Goal: Information Seeking & Learning: Learn about a topic

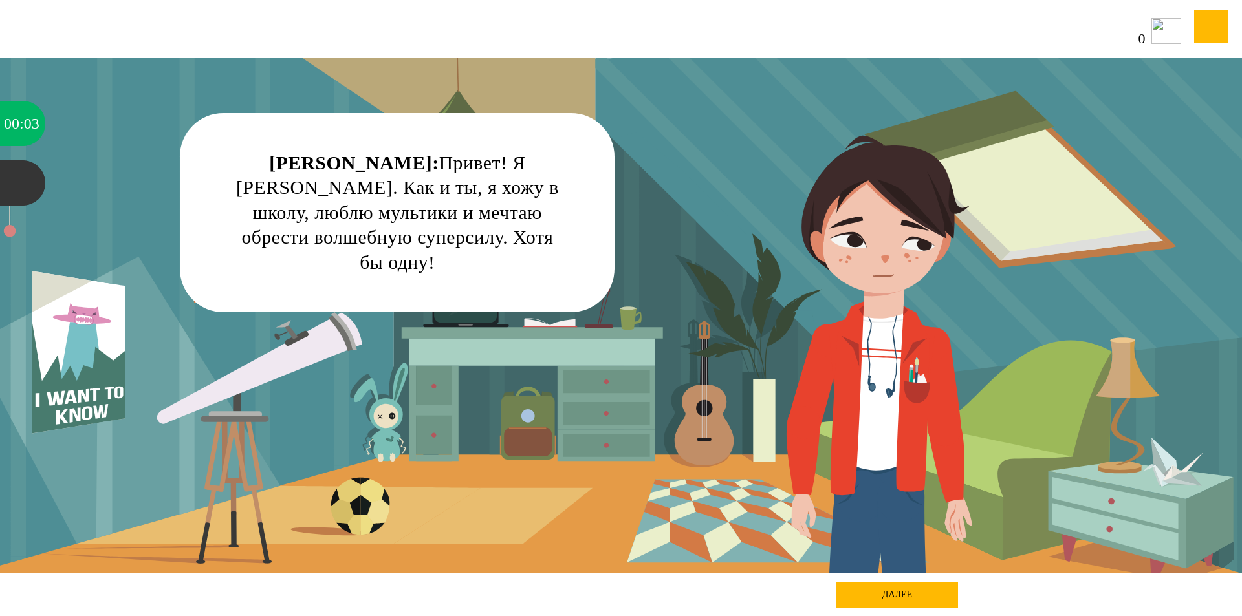
click at [896, 601] on div "далее" at bounding box center [897, 595] width 122 height 26
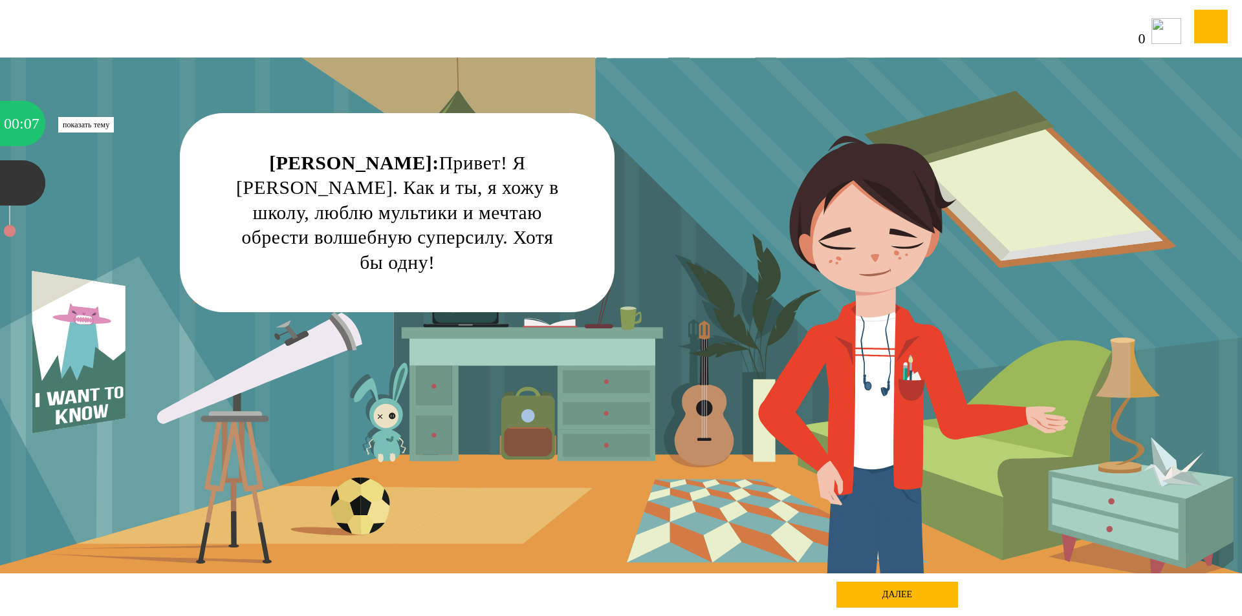
click at [19, 122] on div "00" at bounding box center [12, 123] width 16 height 45
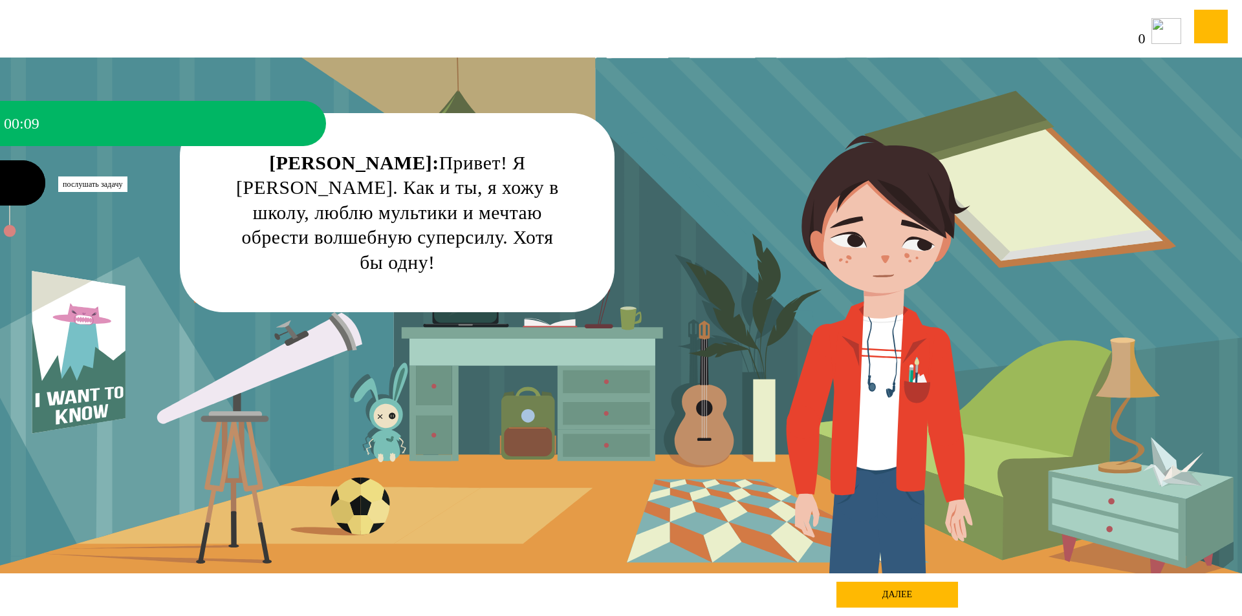
click at [14, 184] on div at bounding box center [22, 182] width 45 height 45
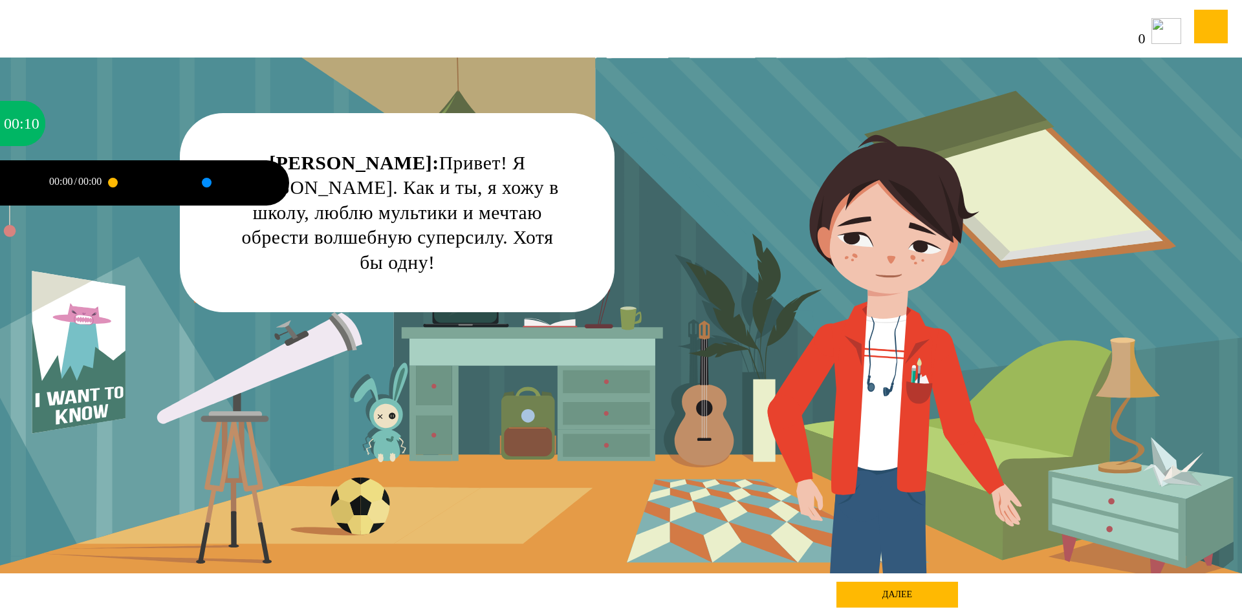
click at [14, 184] on div at bounding box center [22, 182] width 45 height 45
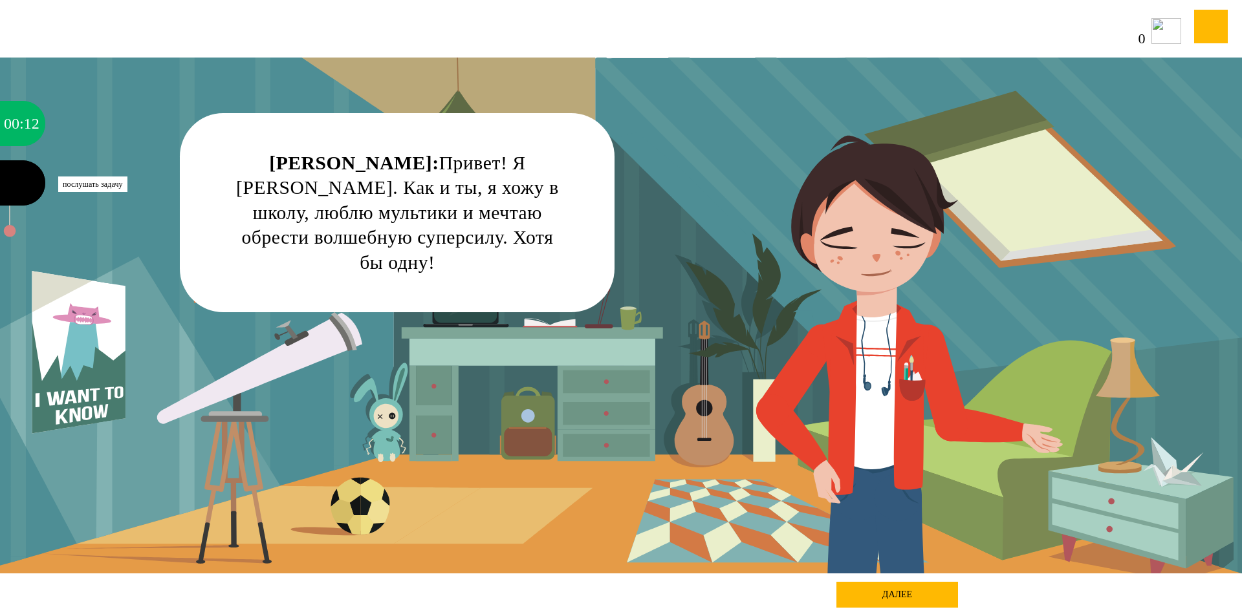
click at [17, 186] on div at bounding box center [22, 182] width 45 height 45
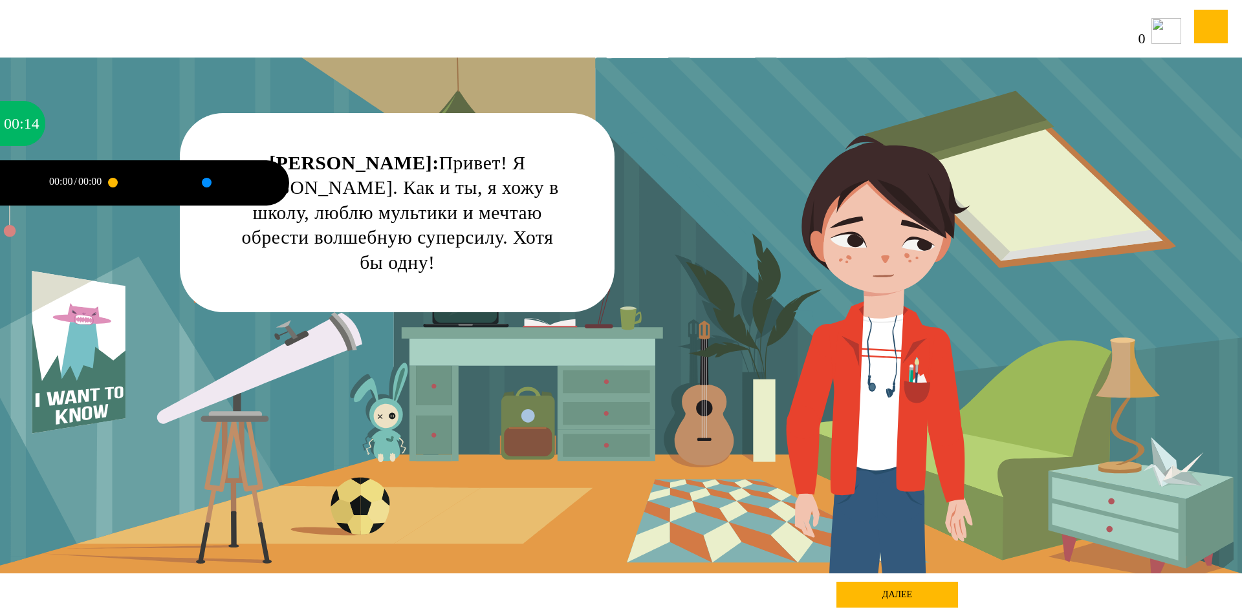
click at [80, 178] on div "00:00" at bounding box center [89, 182] width 23 height 10
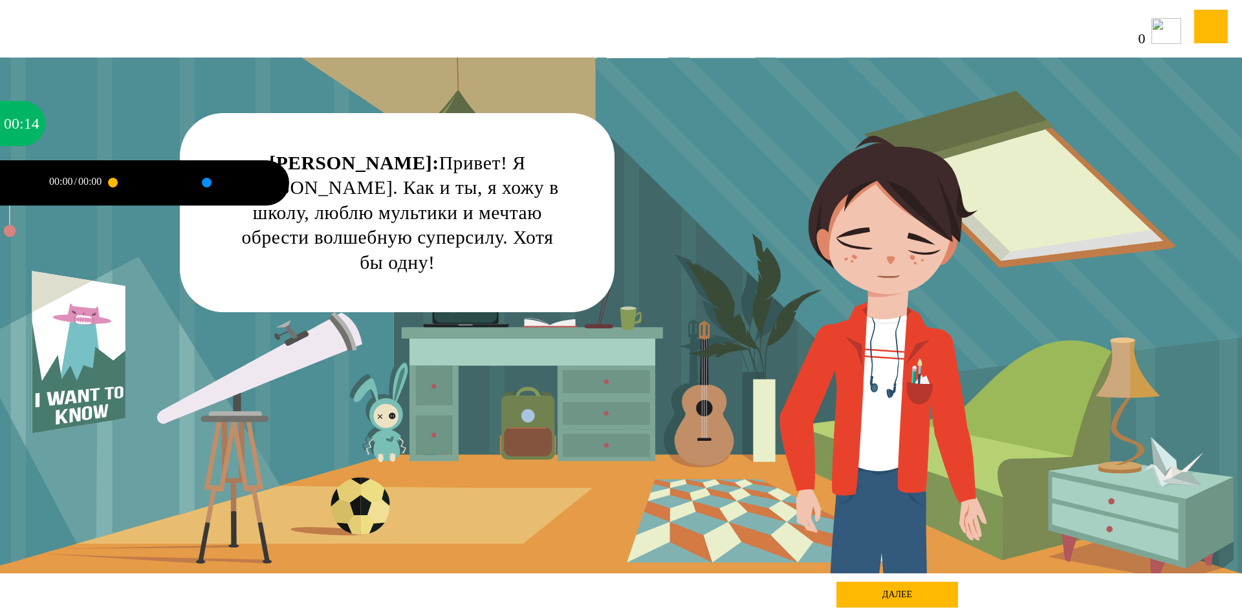
click at [128, 184] on div at bounding box center [143, 182] width 61 height 45
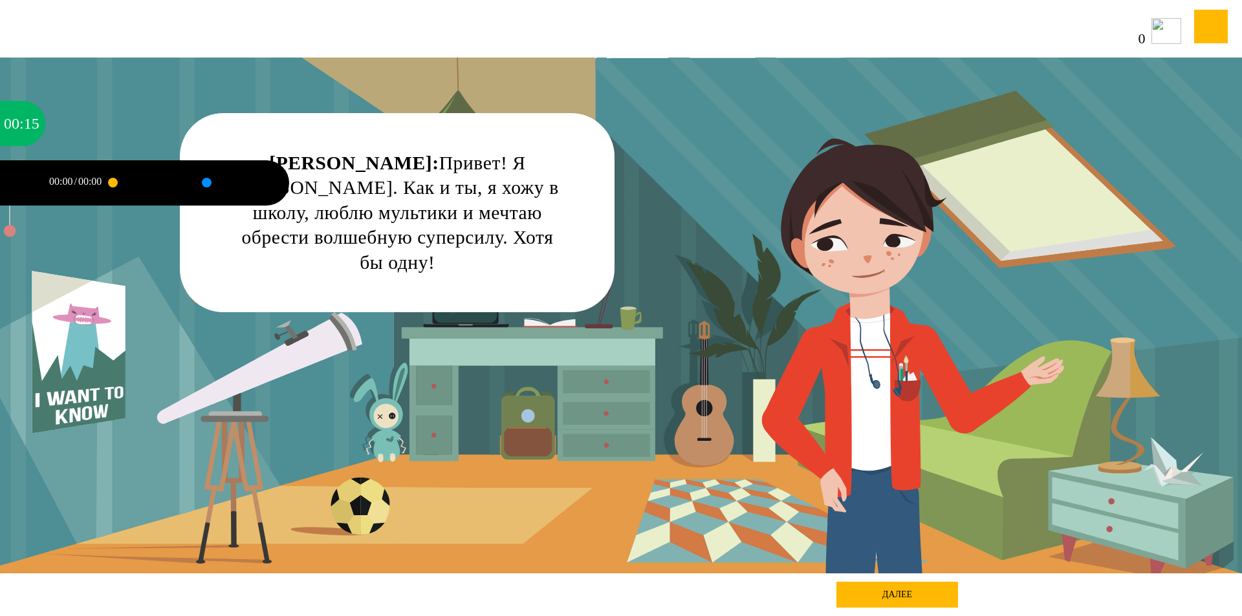
drag, startPoint x: 116, startPoint y: 184, endPoint x: 147, endPoint y: 185, distance: 31.1
click at [147, 185] on div at bounding box center [143, 182] width 61 height 45
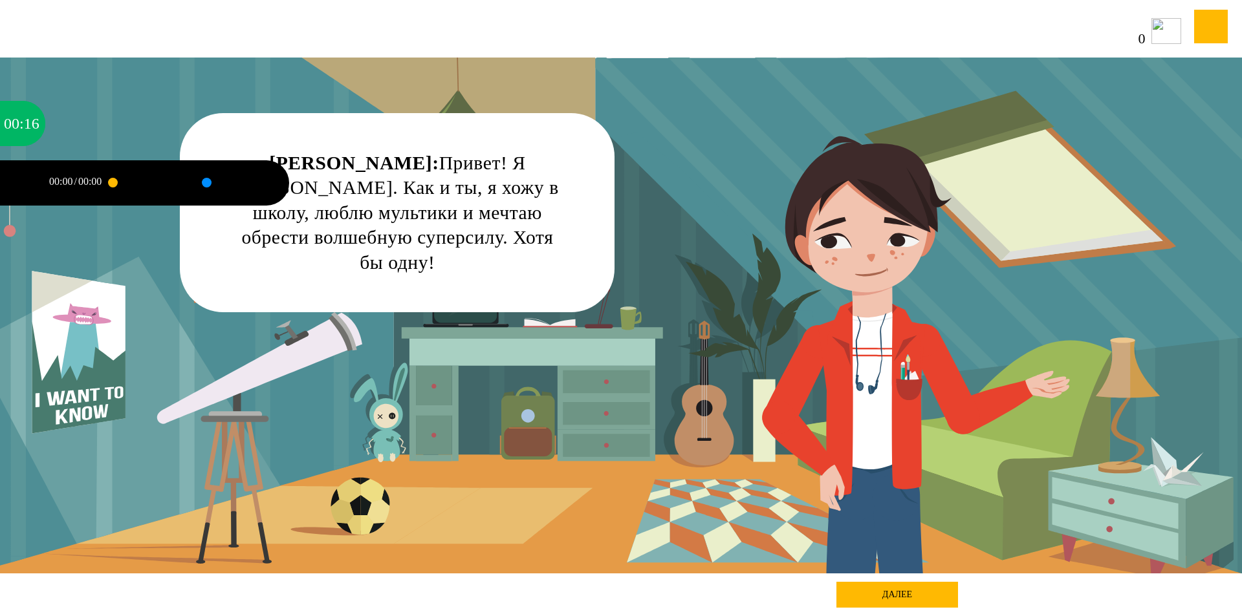
click at [200, 187] on div at bounding box center [190, 183] width 28 height 40
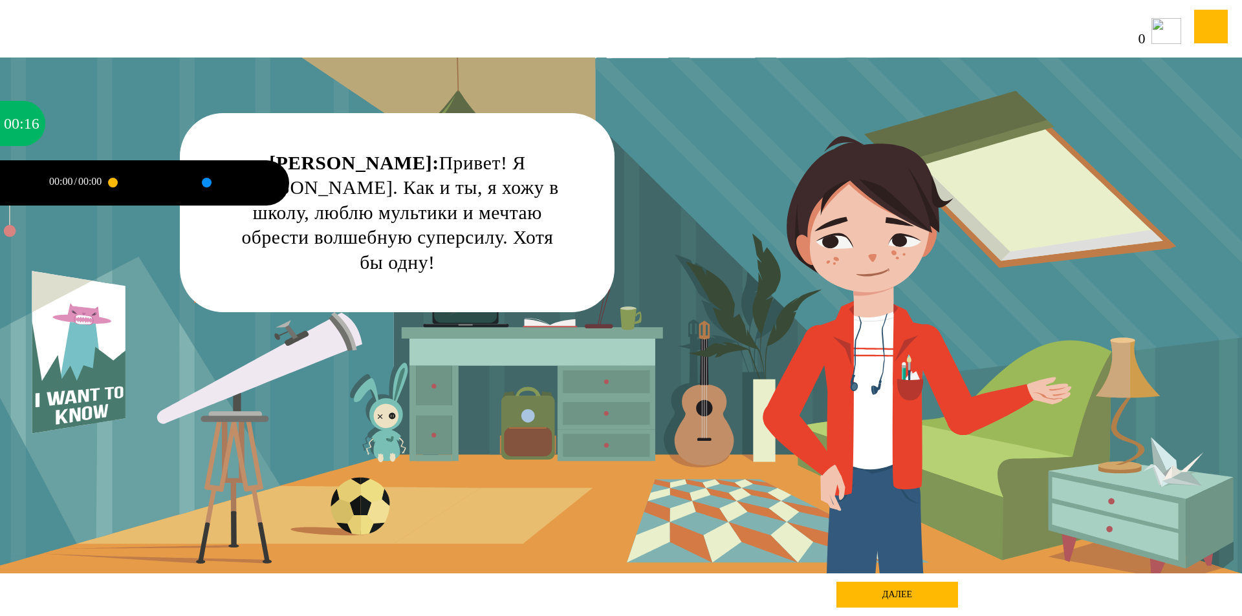
drag, startPoint x: 210, startPoint y: 184, endPoint x: 256, endPoint y: 184, distance: 46.6
click at [215, 184] on div at bounding box center [236, 182] width 61 height 45
drag, startPoint x: 256, startPoint y: 184, endPoint x: 267, endPoint y: 184, distance: 11.0
click at [266, 184] on div at bounding box center [236, 182] width 61 height 45
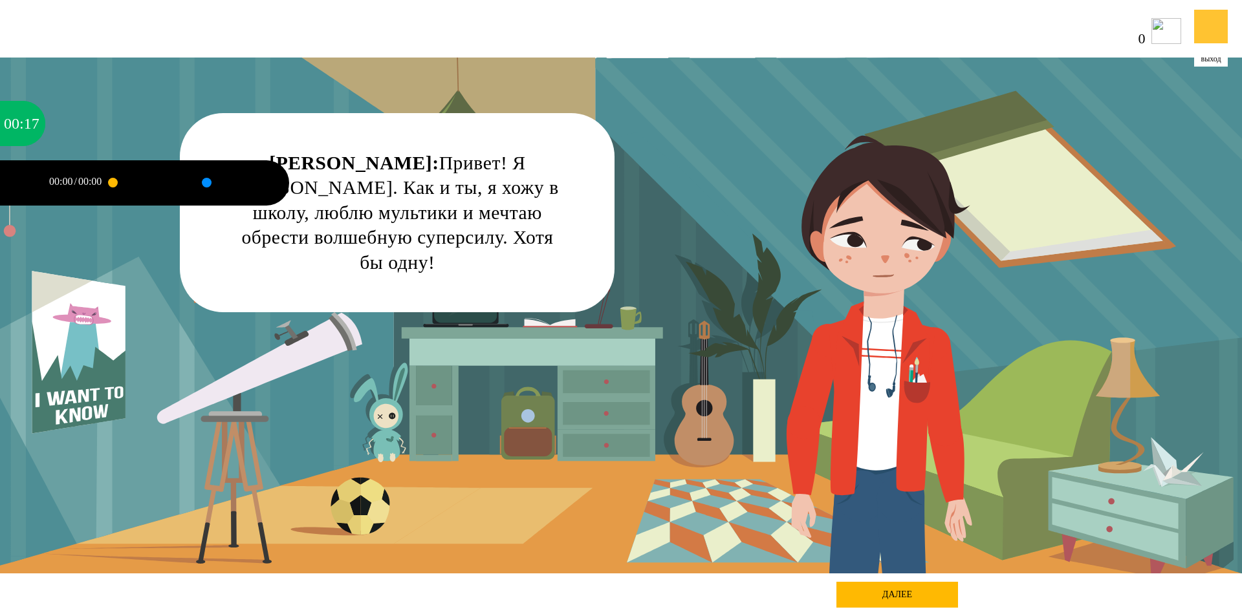
click at [1222, 28] on div at bounding box center [1211, 27] width 34 height 34
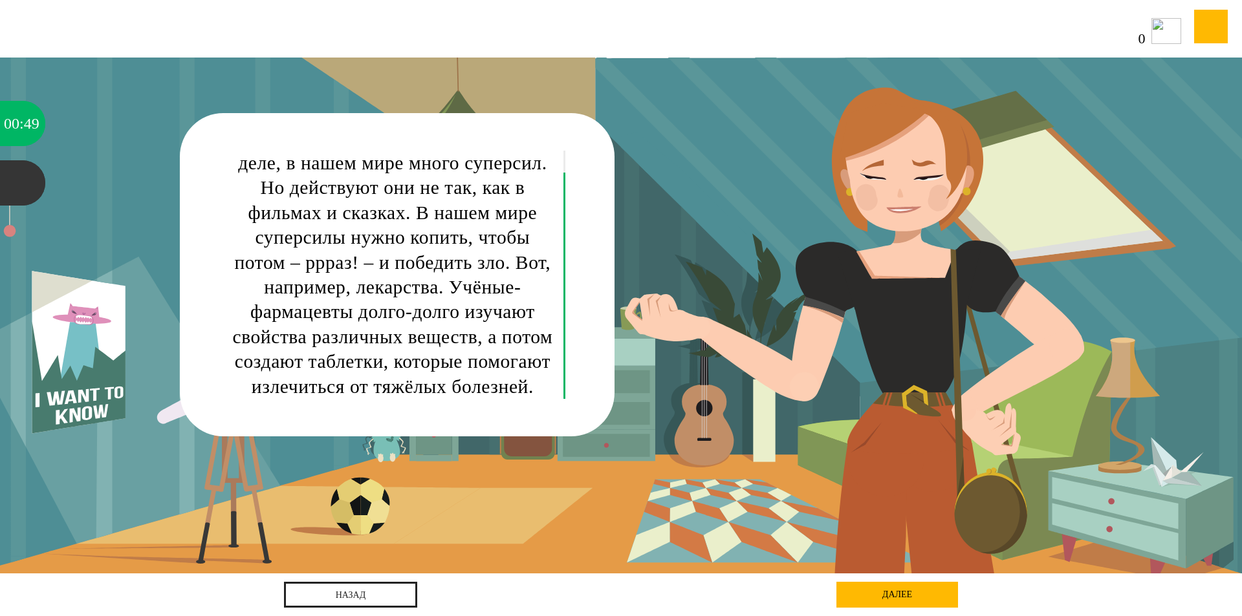
click at [489, 305] on div "Мама Рублёва: Сынок, на самом деле, в нашем мире много суперсил. Но действуют о…" at bounding box center [392, 262] width 325 height 273
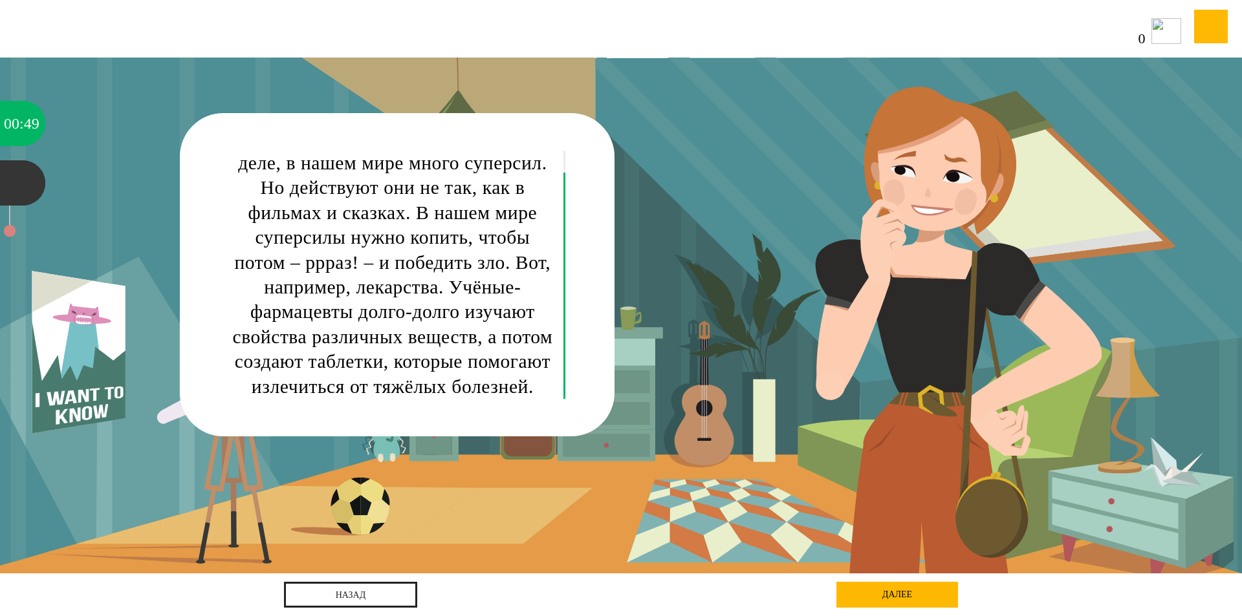
click at [745, 318] on div "Мама Рублёва: Сынок, на самом деле, в нашем мире много суперсил. Но действуют о…" at bounding box center [621, 316] width 1118 height 516
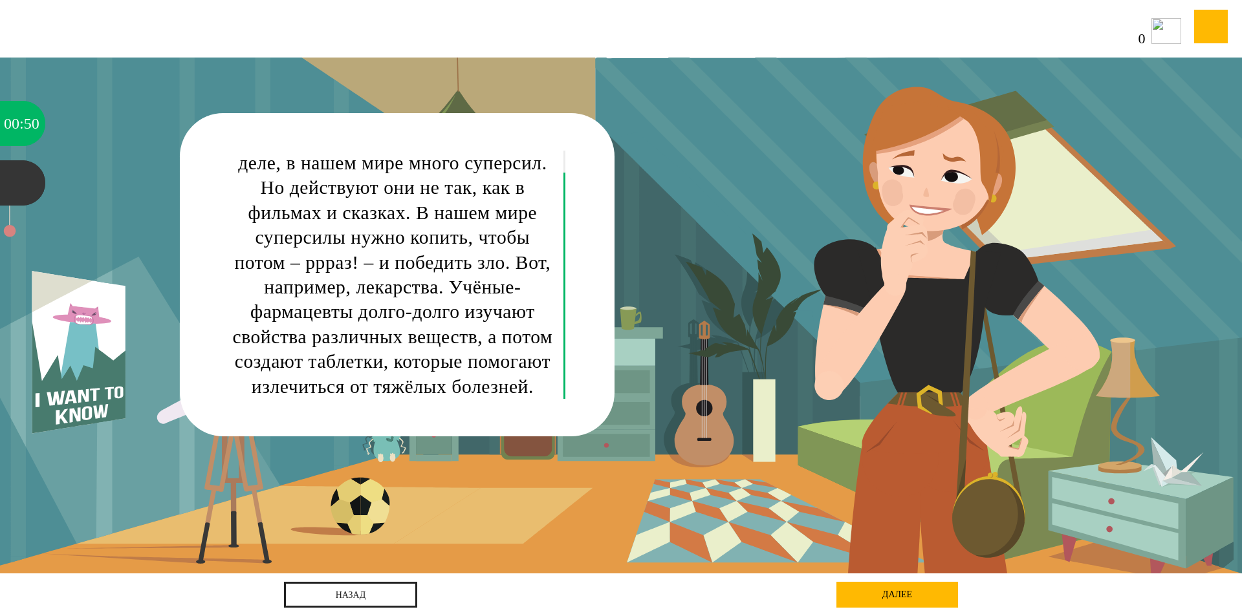
click at [888, 326] on div "Мама Рублёва: Сынок, на самом деле, в нашем мире много суперсил. Но действуют о…" at bounding box center [621, 316] width 1118 height 516
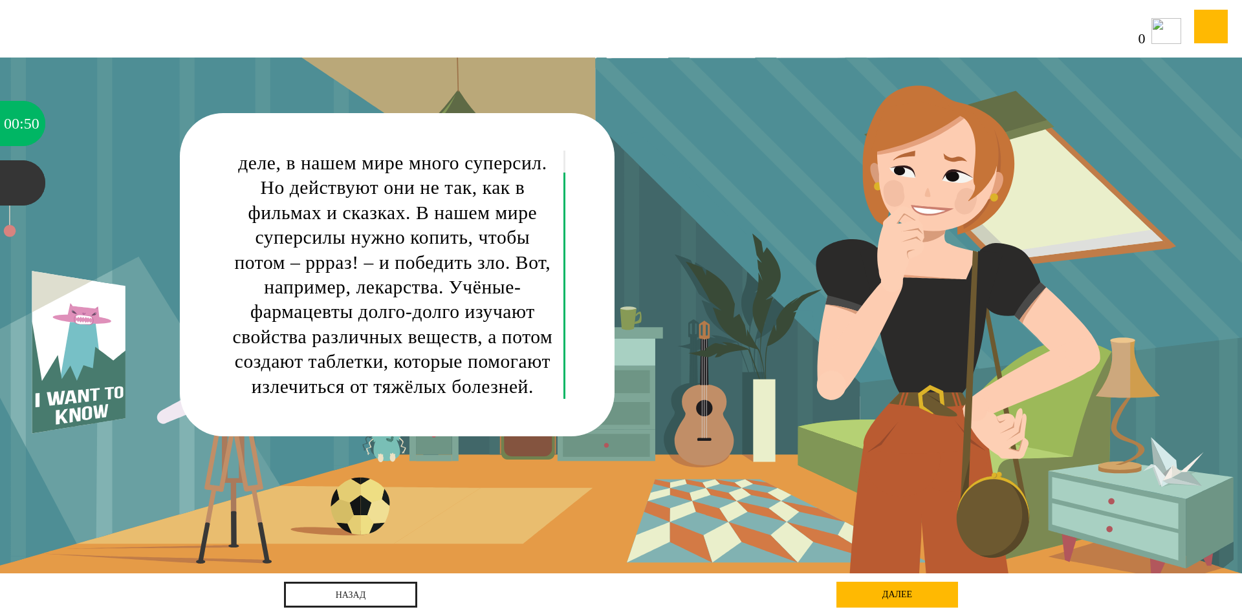
drag, startPoint x: 887, startPoint y: 326, endPoint x: 902, endPoint y: 326, distance: 14.9
click at [887, 326] on div "Мама Рублёва: Сынок, на самом деле, в нашем мире много суперсил. Но действуют о…" at bounding box center [621, 316] width 1118 height 516
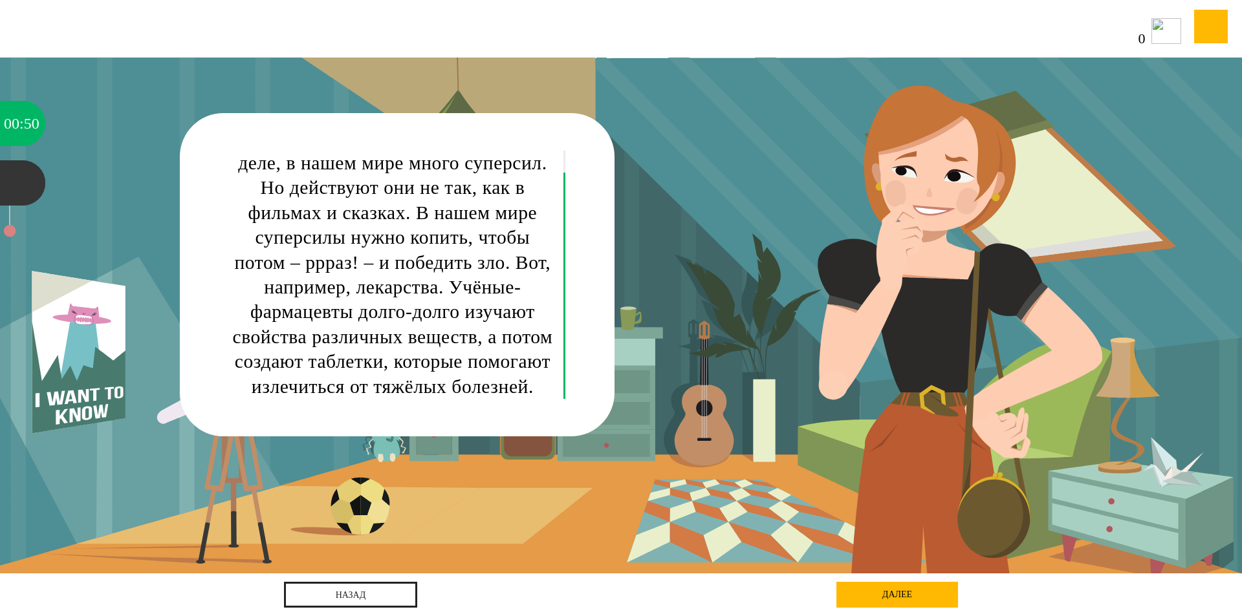
click at [1077, 354] on div "Мама Рублёва: Сынок, на самом деле, в нашем мире много суперсил. Но действуют о…" at bounding box center [621, 316] width 1118 height 516
click at [1125, 495] on div "Мама Рублёва: Сынок, на самом деле, в нашем мире много суперсил. Но действуют о…" at bounding box center [621, 316] width 1118 height 516
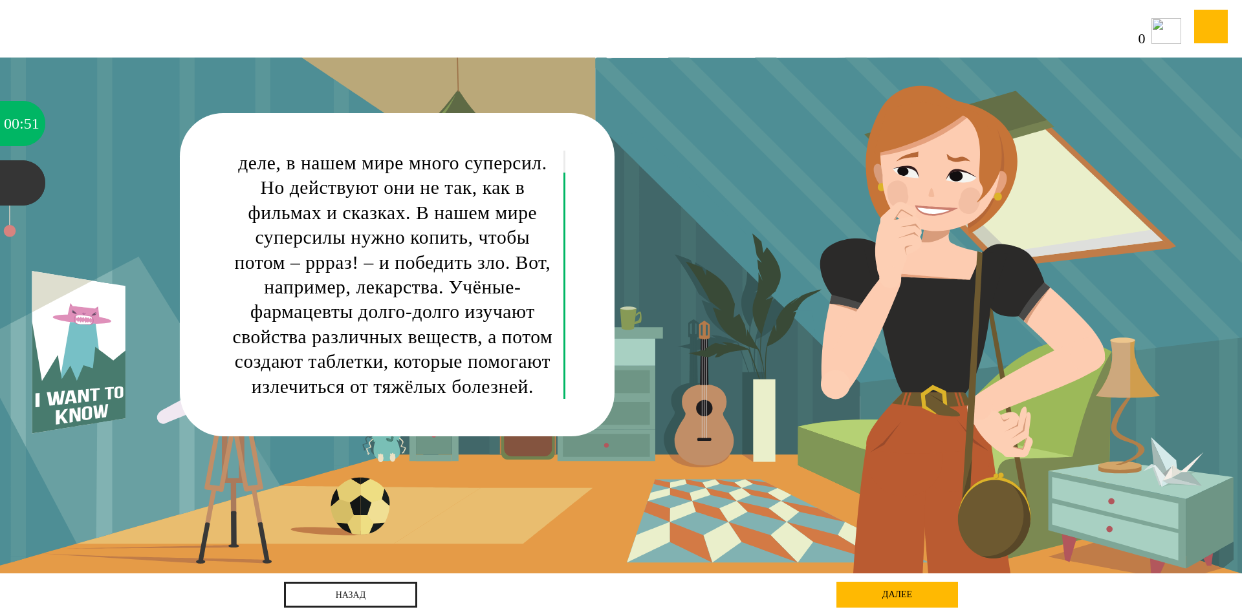
drag, startPoint x: 896, startPoint y: 487, endPoint x: 863, endPoint y: 484, distance: 33.1
click at [865, 484] on div "Мама Рублёва: Сынок, на самом деле, в нашем мире много суперсил. Но действуют о…" at bounding box center [621, 316] width 1118 height 516
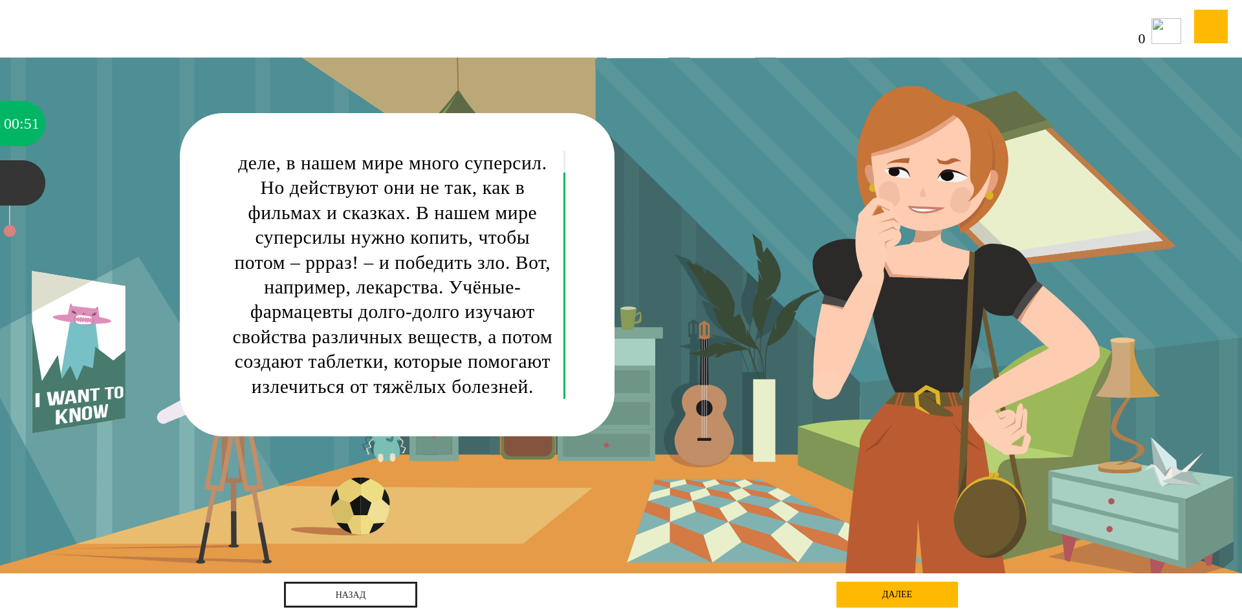
click at [297, 283] on div "Мама Рублёва: Сынок, на самом деле, в нашем мире много суперсил. Но действуют о…" at bounding box center [392, 262] width 325 height 273
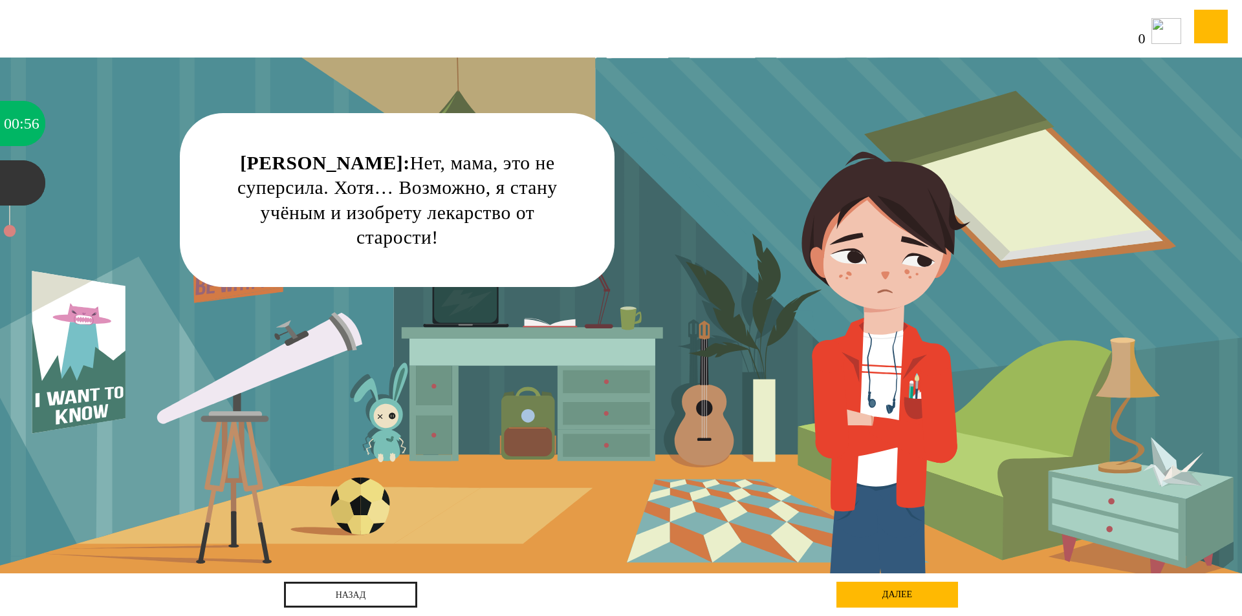
click at [893, 593] on div "далее" at bounding box center [897, 595] width 122 height 26
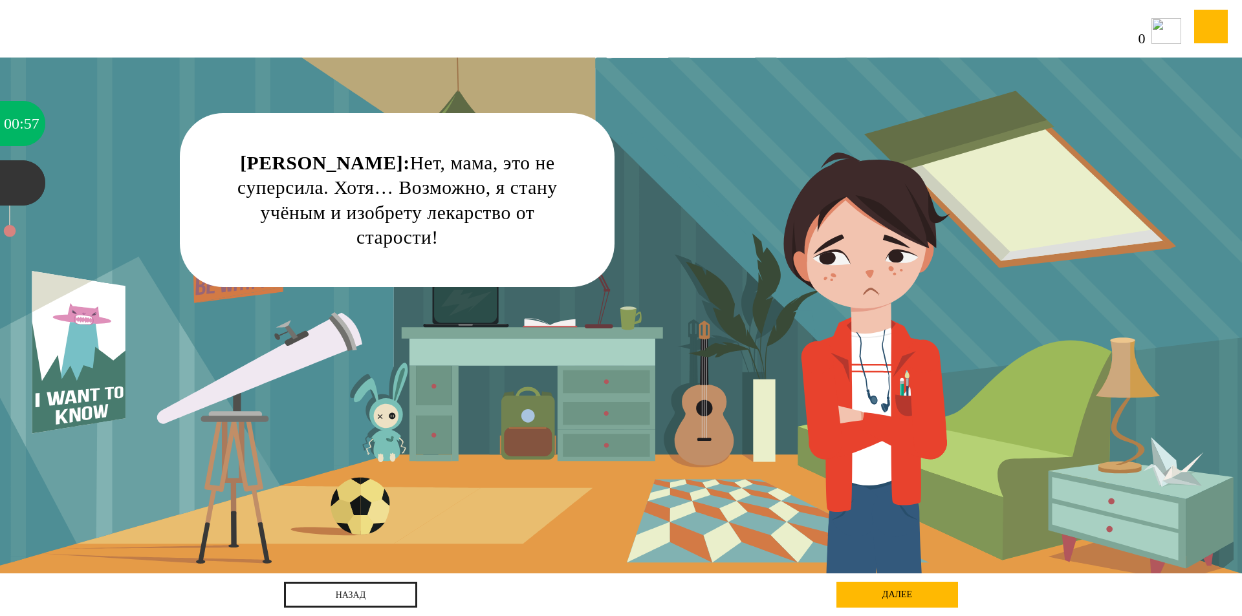
click at [893, 593] on div "далее" at bounding box center [897, 595] width 122 height 26
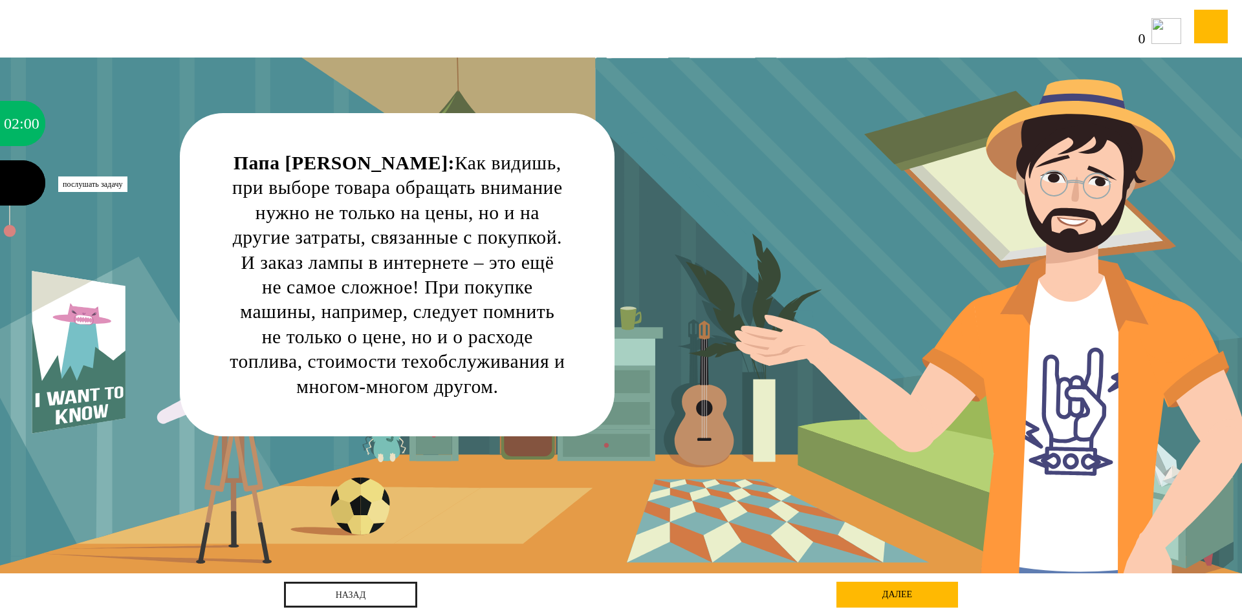
click at [15, 186] on div at bounding box center [22, 182] width 45 height 45
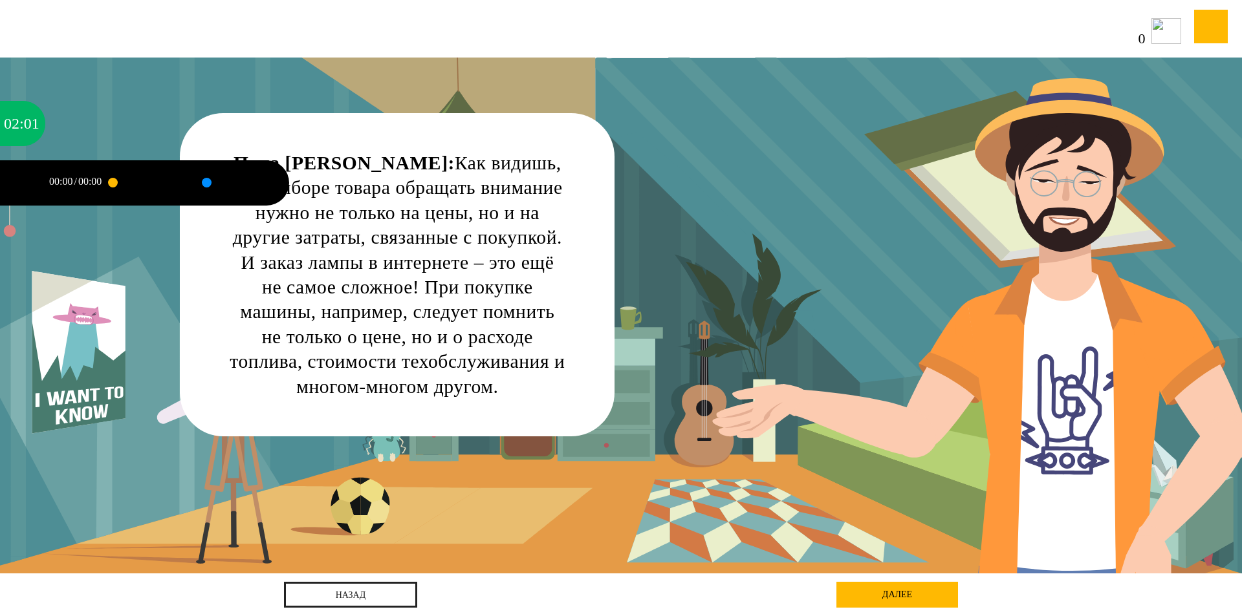
click at [86, 179] on div "00:00" at bounding box center [89, 182] width 23 height 10
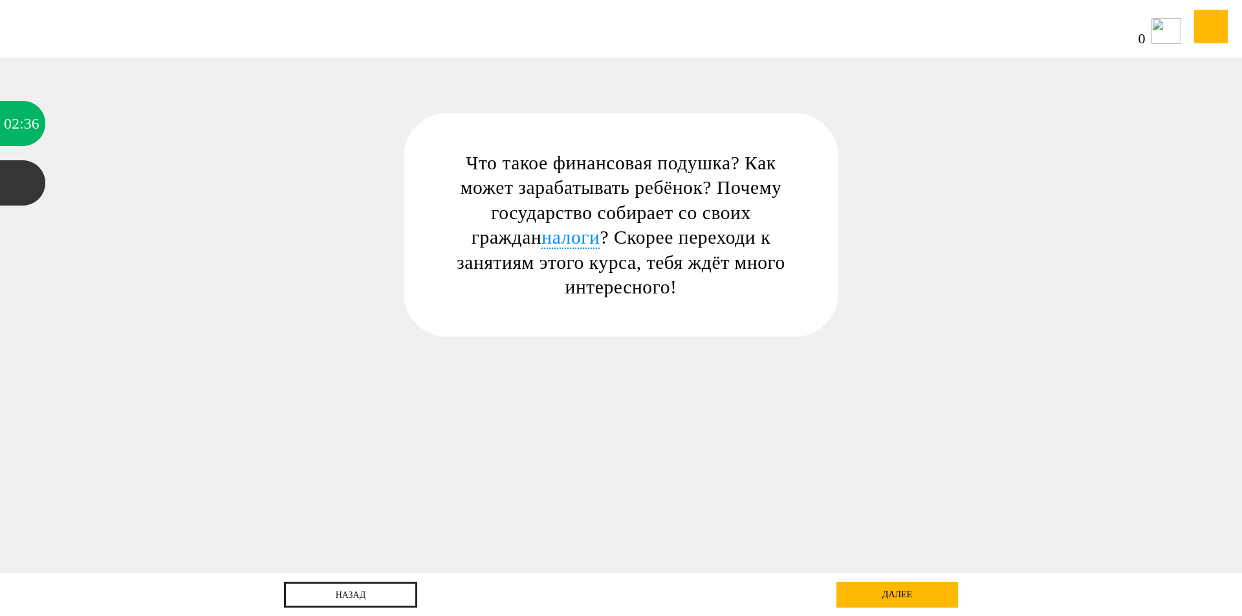
click at [541, 237] on span "налоги" at bounding box center [570, 238] width 58 height 22
